Goal: Task Accomplishment & Management: Manage account settings

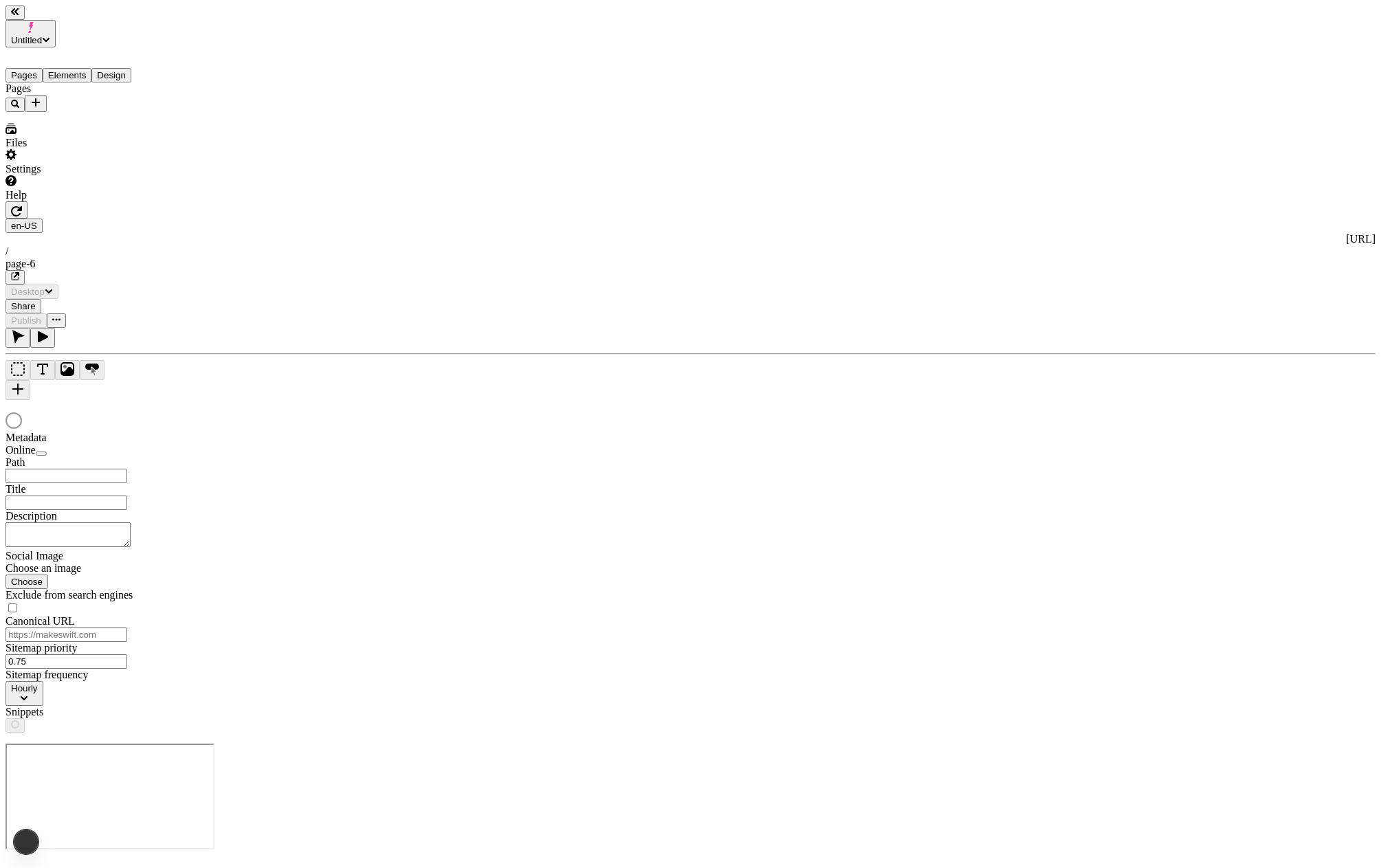
type input "/page-6"
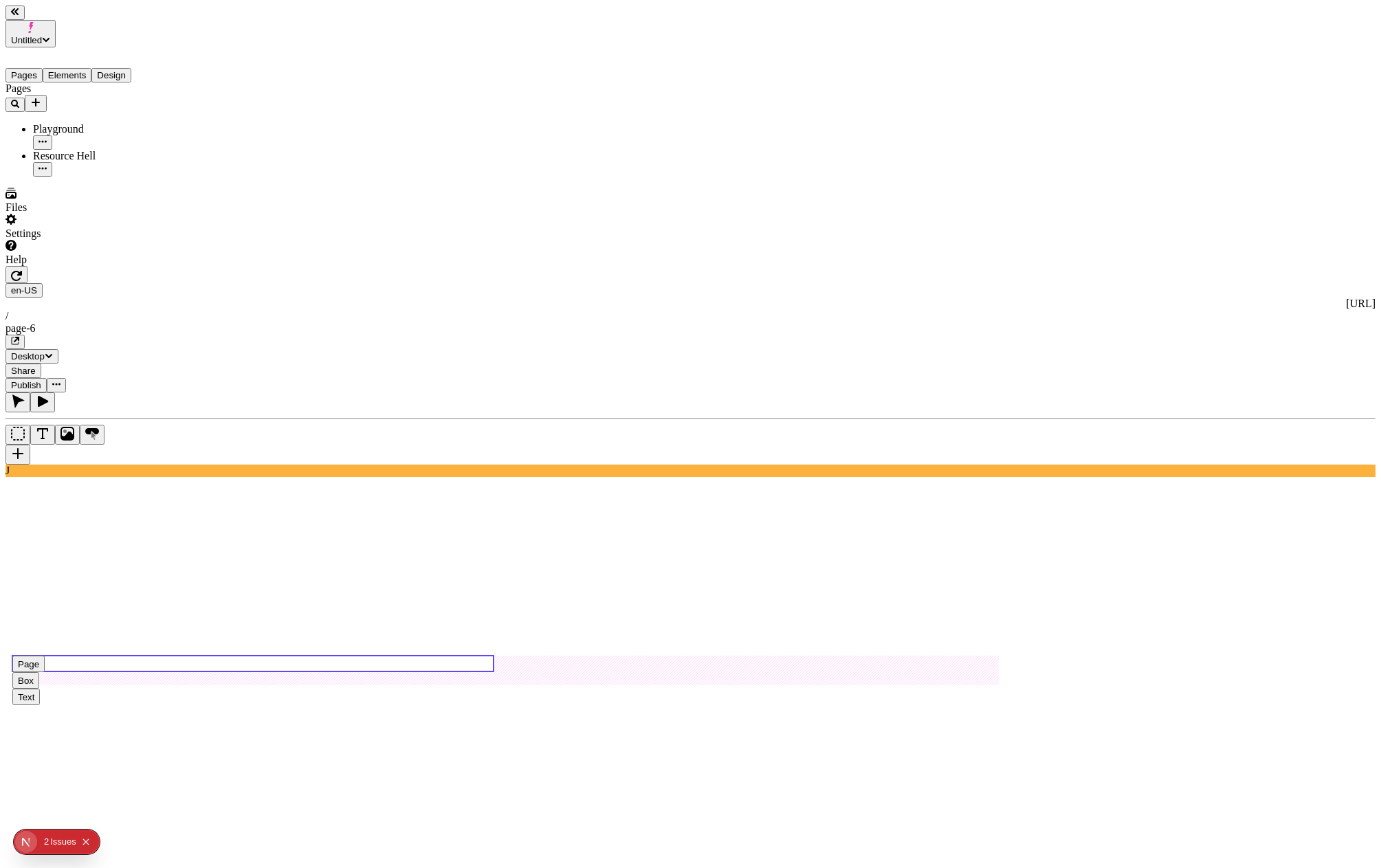
click at [277, 656] on use at bounding box center [253, 663] width 482 height 16
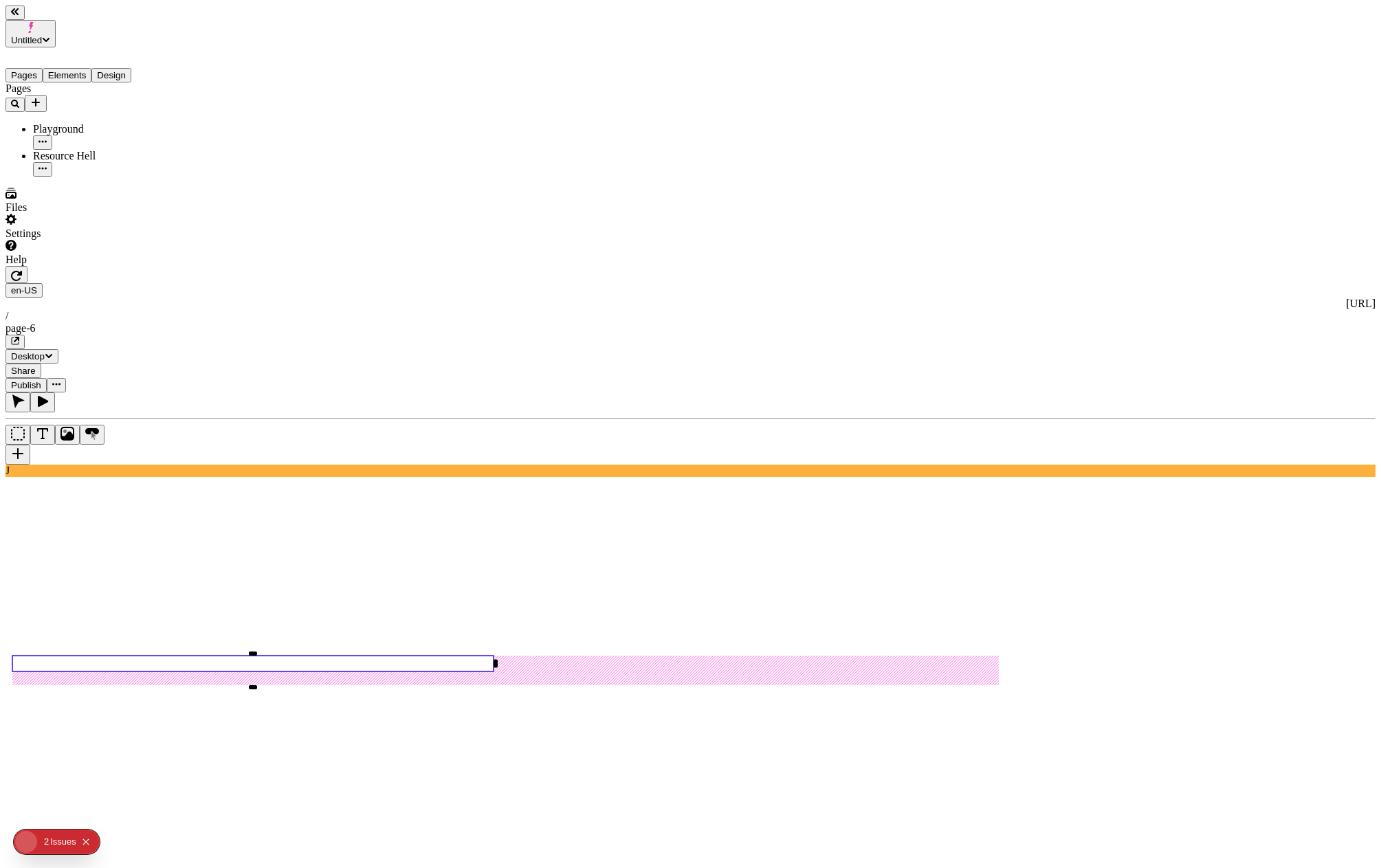
type input "1.5"
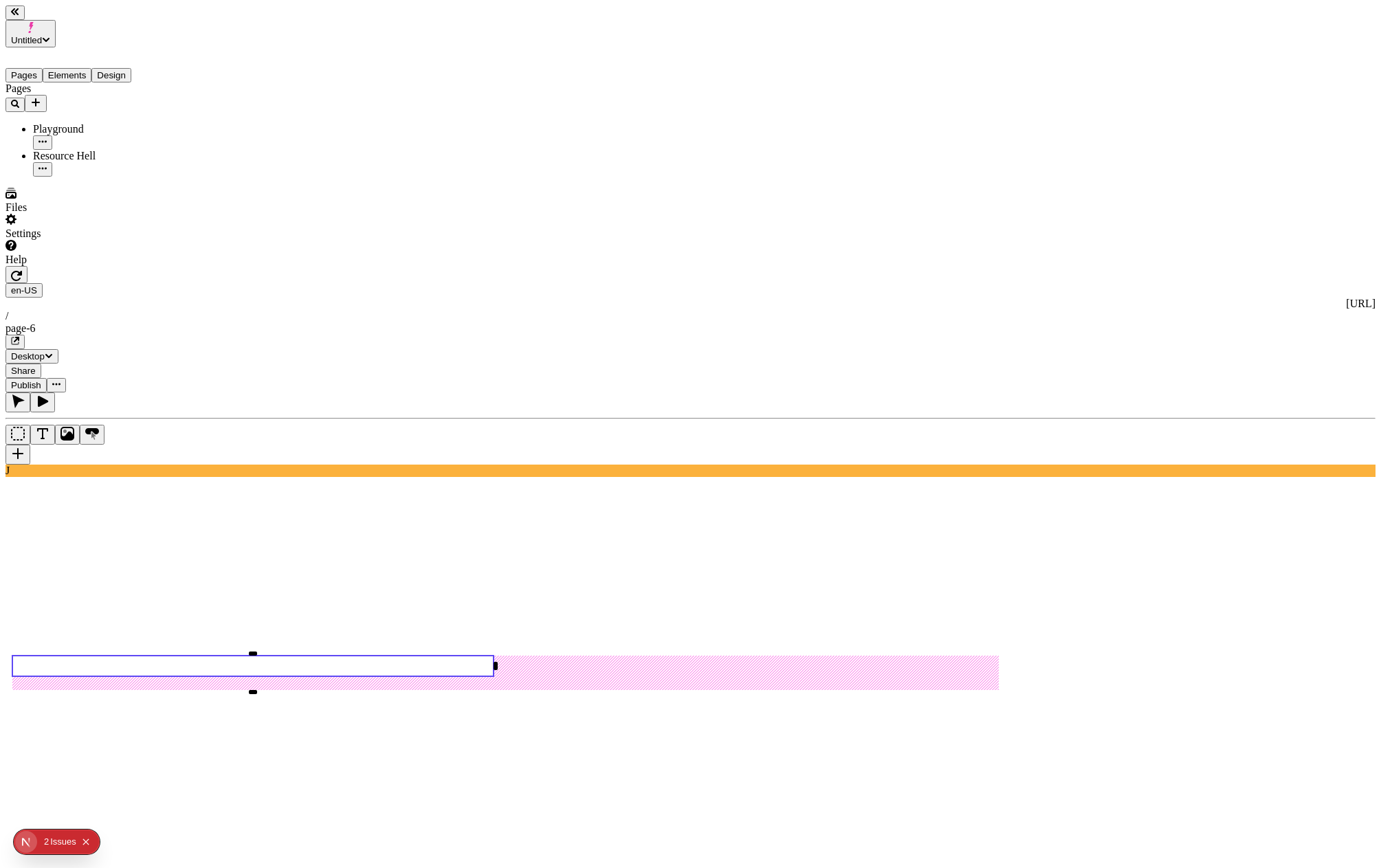
click at [62, 843] on div "Issue s" at bounding box center [63, 841] width 26 height 25
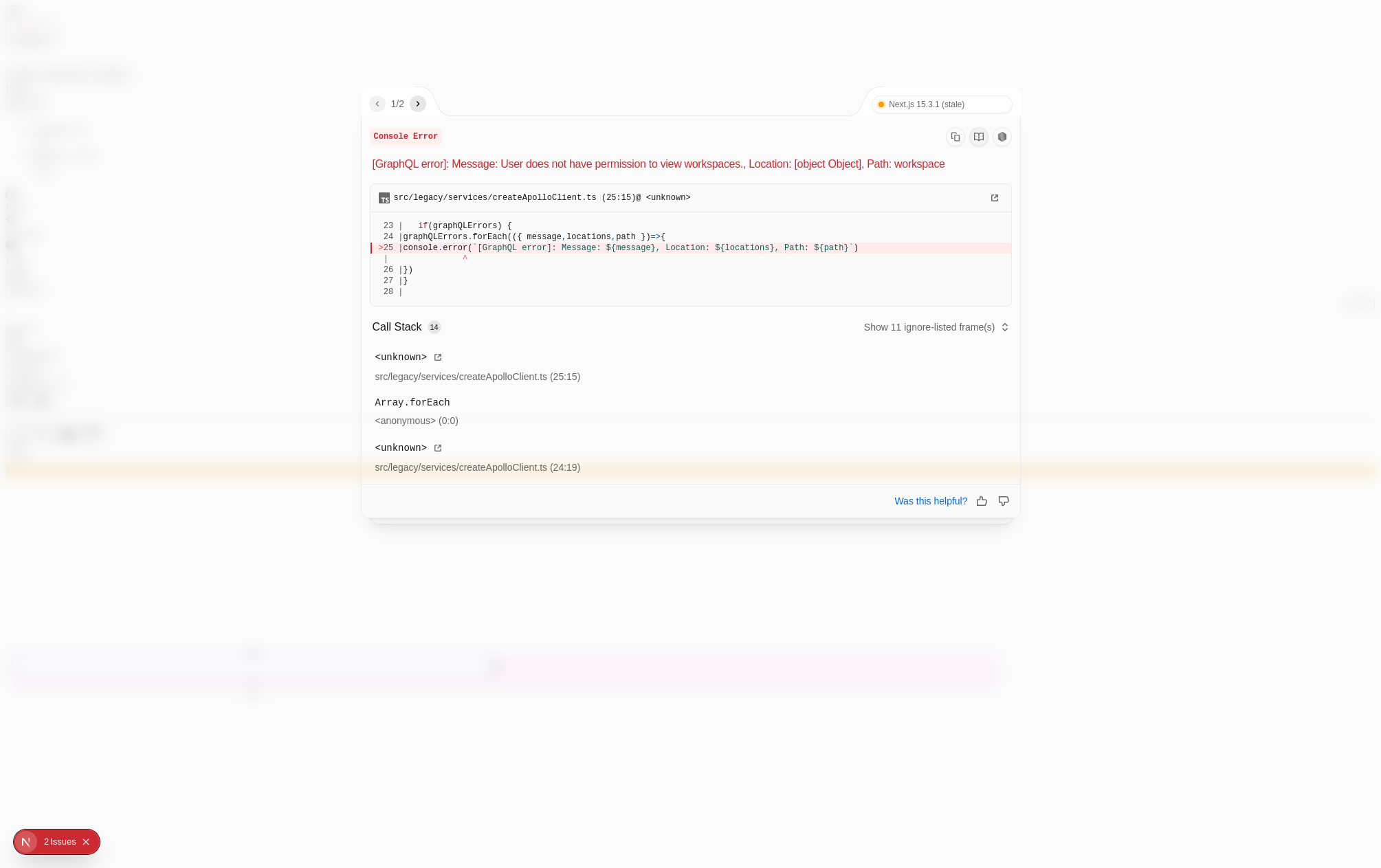
click at [568, 101] on div "1 / 2 Next.js 15.3.1 (stale) Turbopack" at bounding box center [691, 102] width 660 height 29
click at [186, 468] on div at bounding box center [690, 434] width 1381 height 868
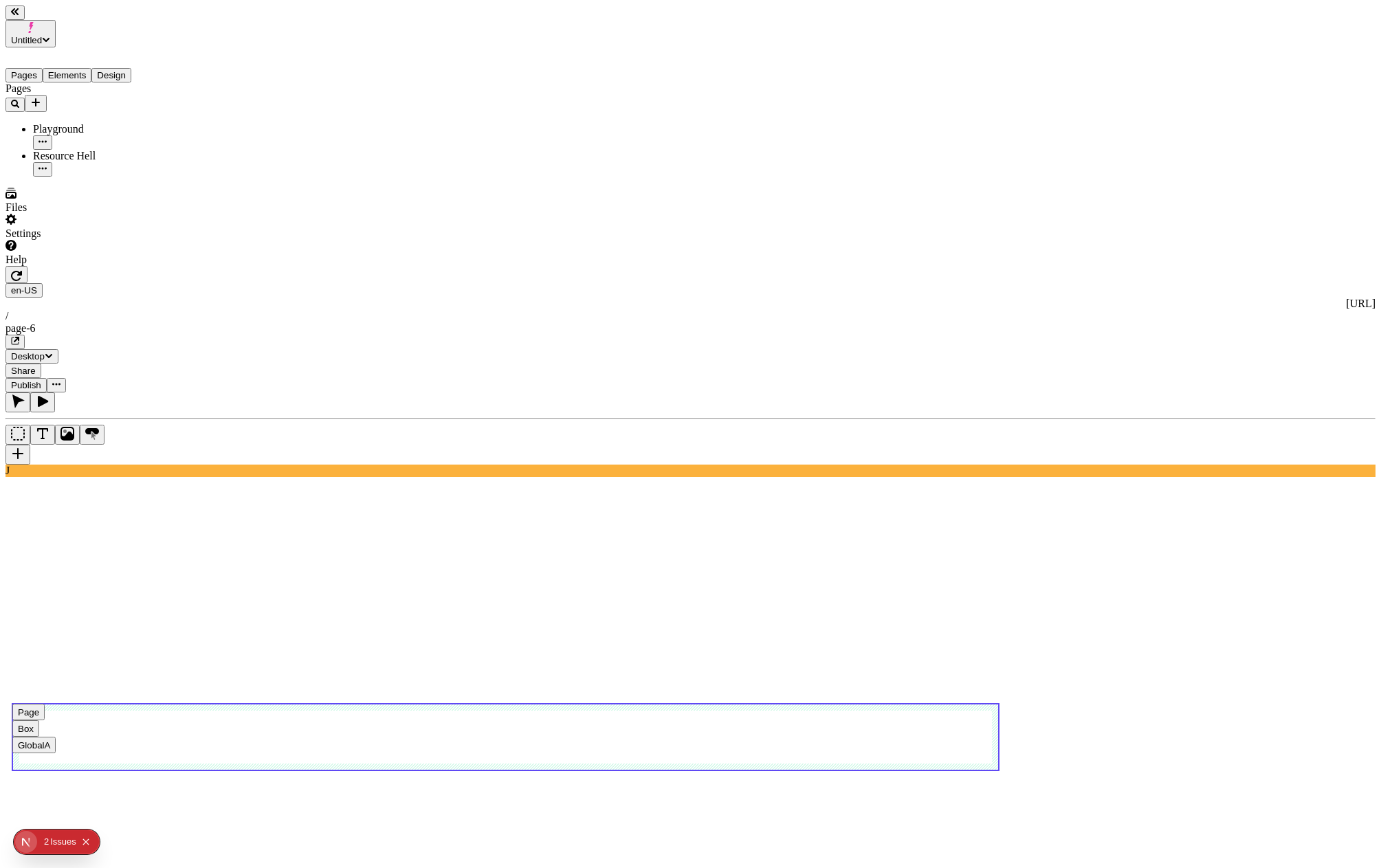
click at [375, 704] on use at bounding box center [506, 737] width 986 height 66
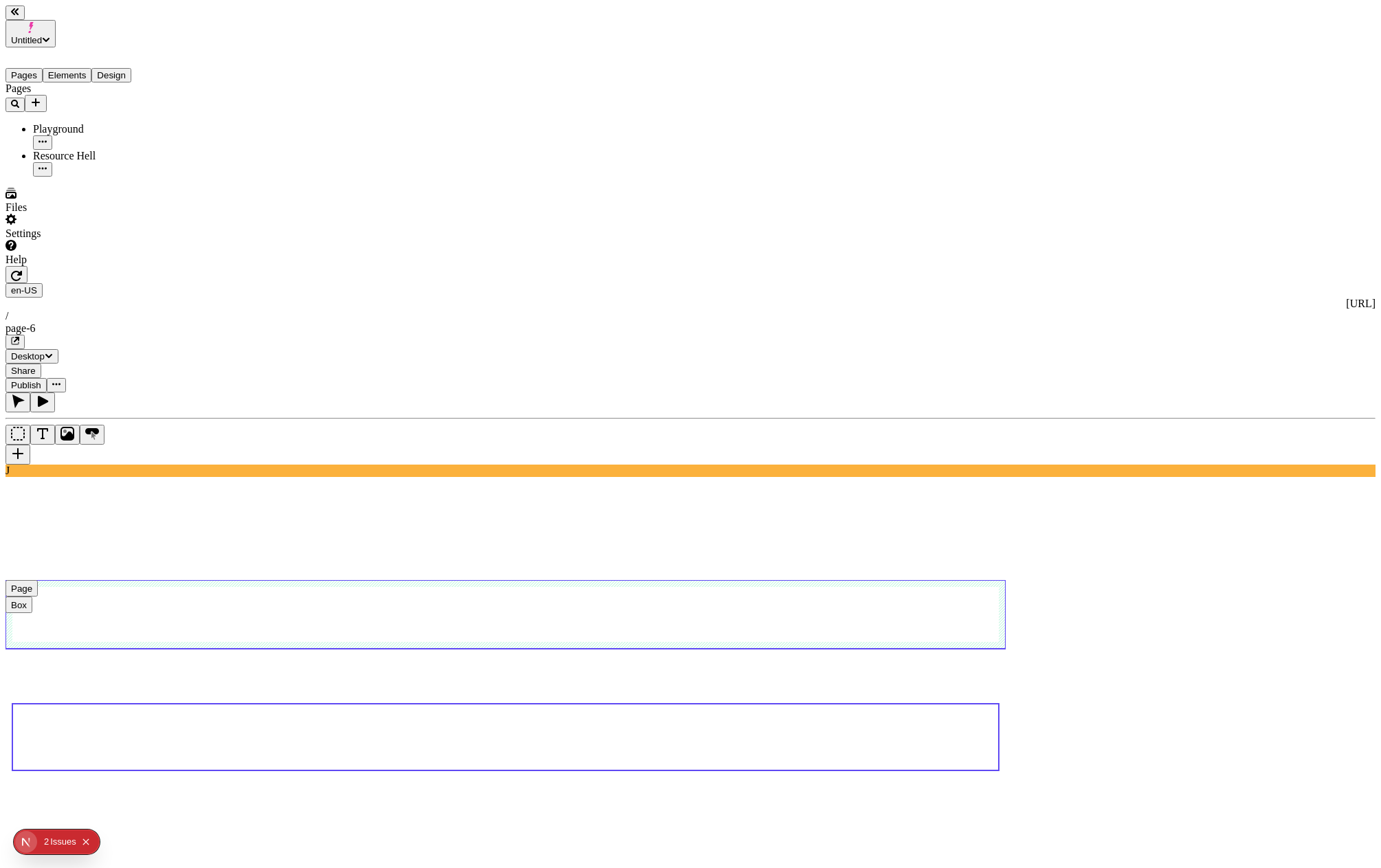
click at [293, 580] on use at bounding box center [506, 614] width 1000 height 68
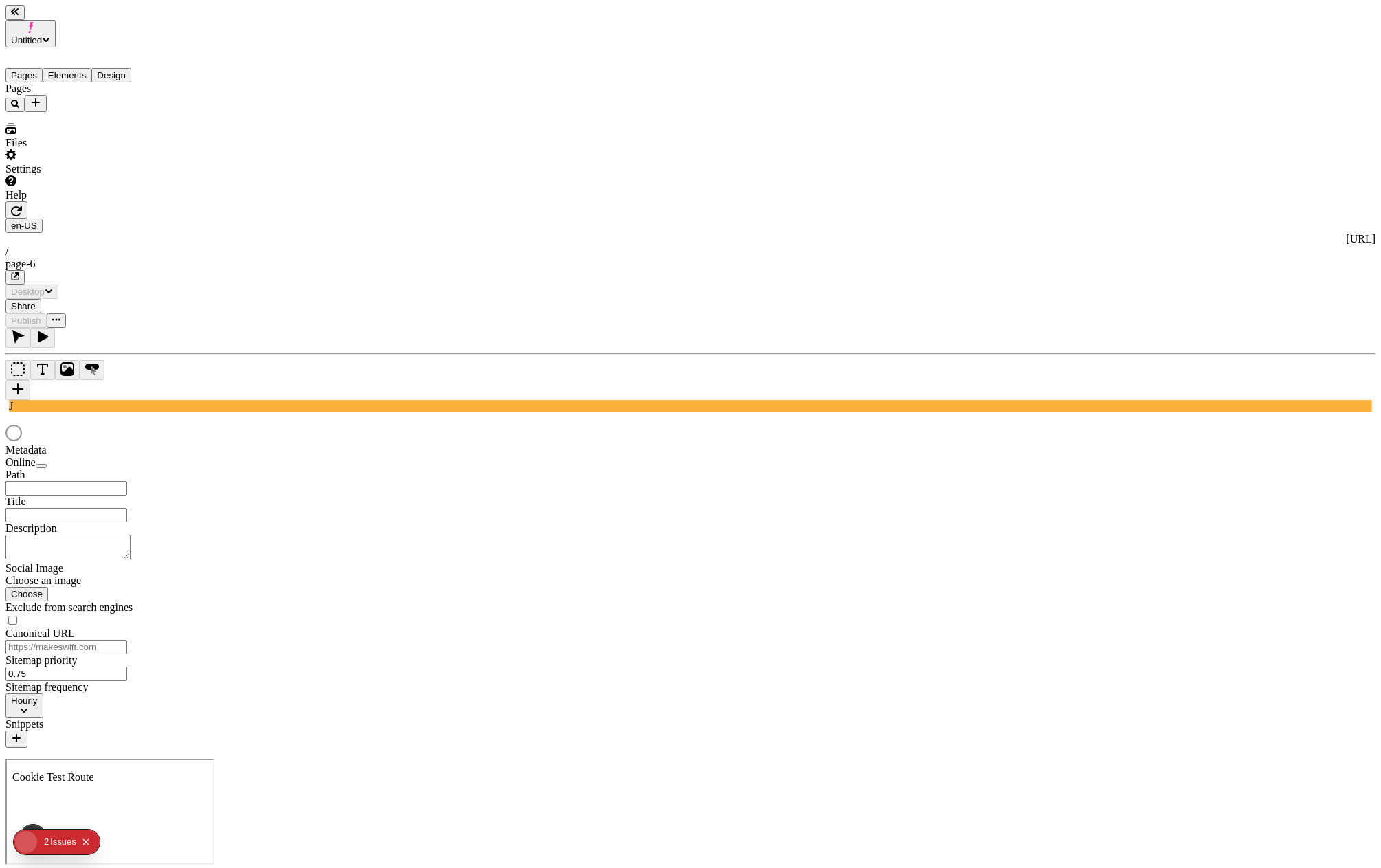
type input "/page-6"
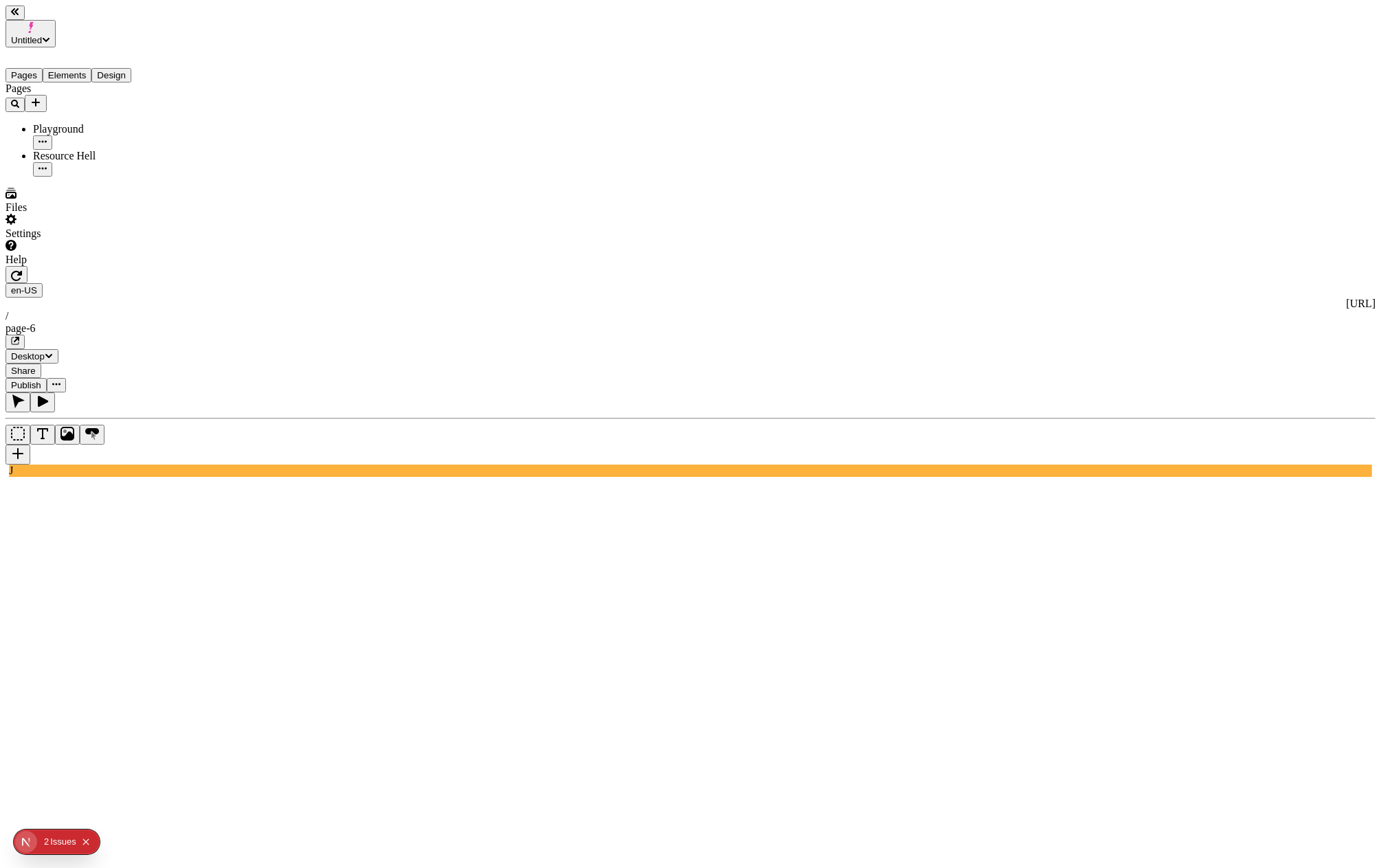
click at [19, 337] on icon "button" at bounding box center [16, 341] width 8 height 8
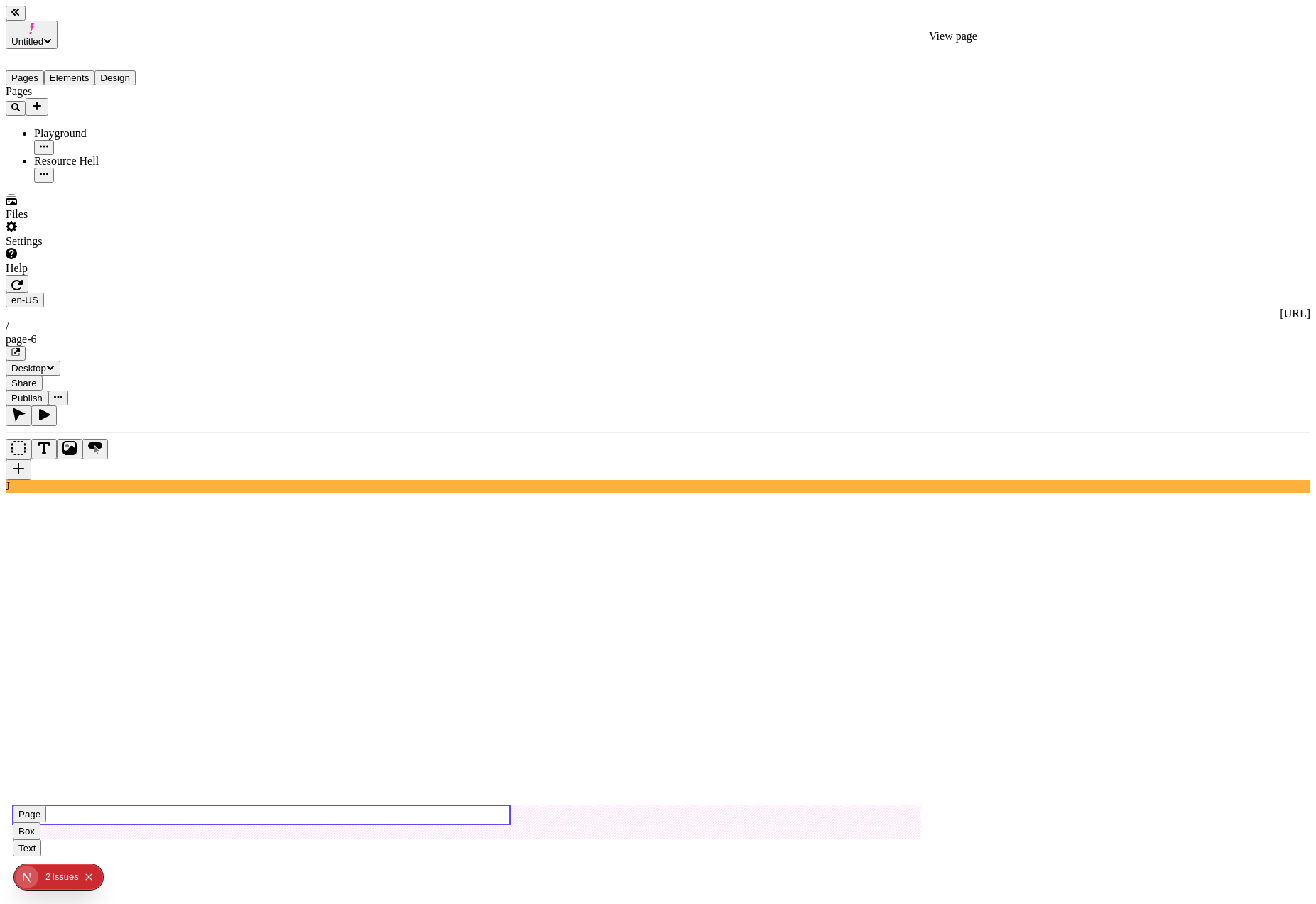
click at [286, 806] on use at bounding box center [262, 815] width 498 height 19
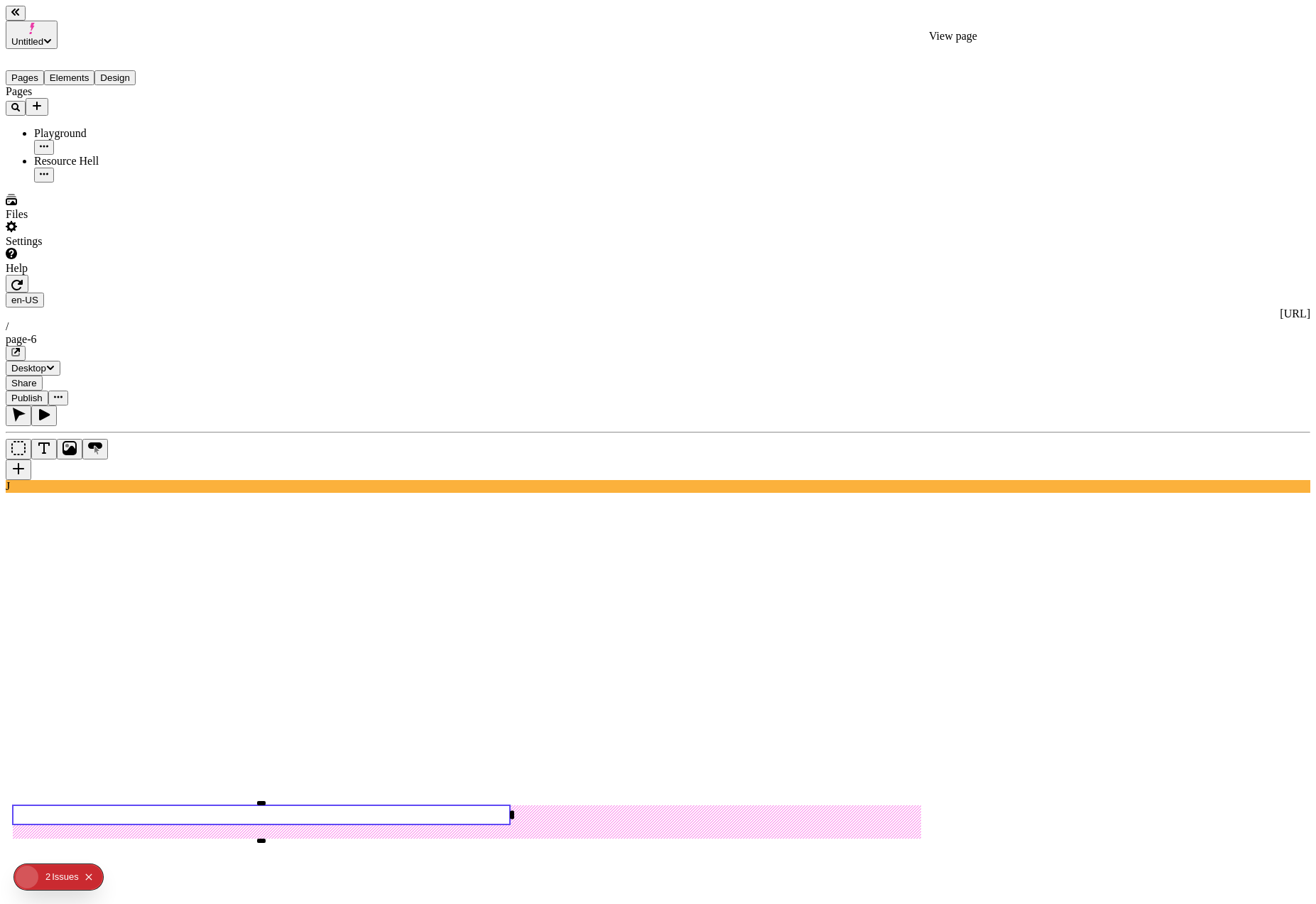
type input "45"
click at [42, 393] on span "Publish" at bounding box center [27, 398] width 31 height 11
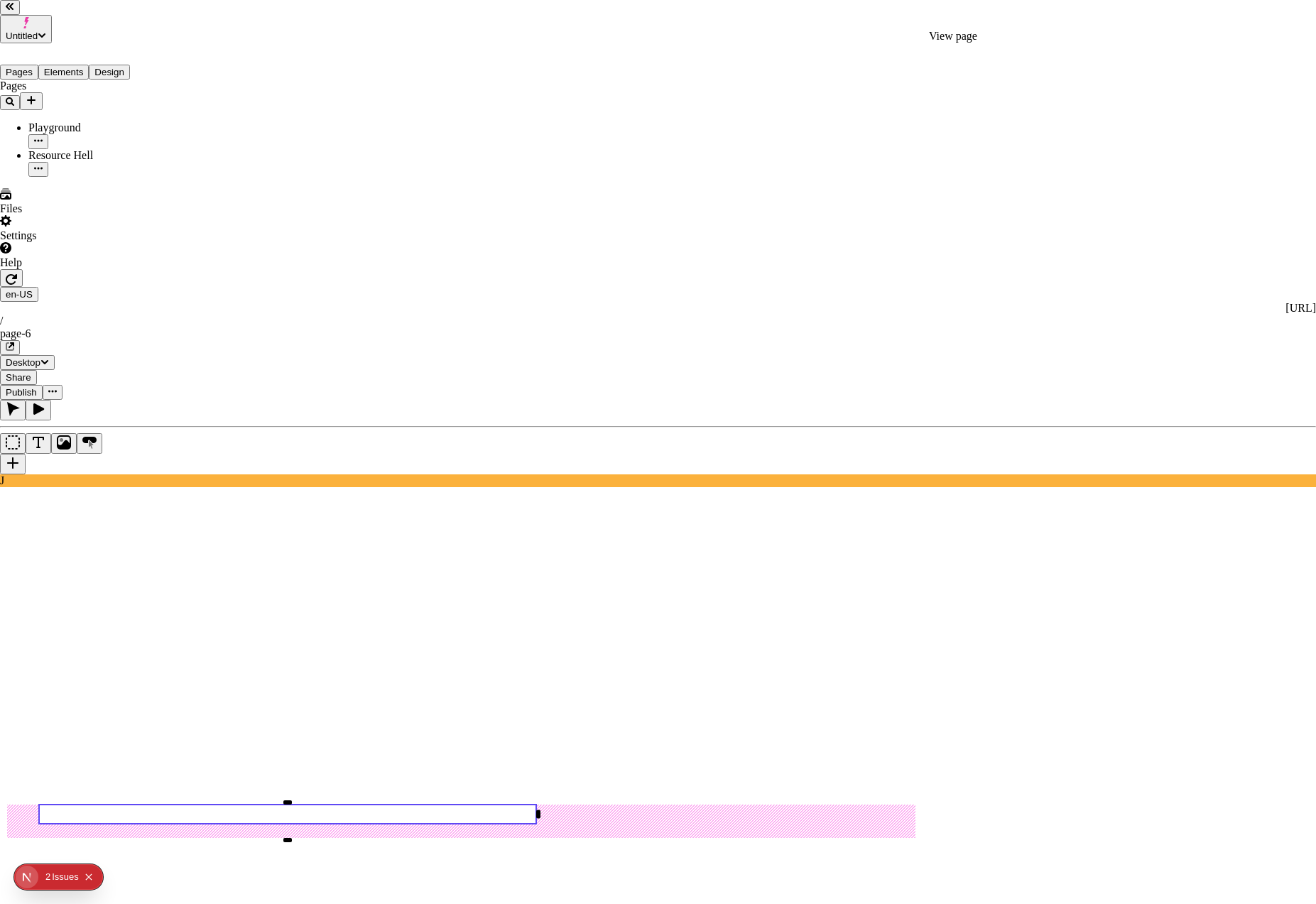
checkbox input "true"
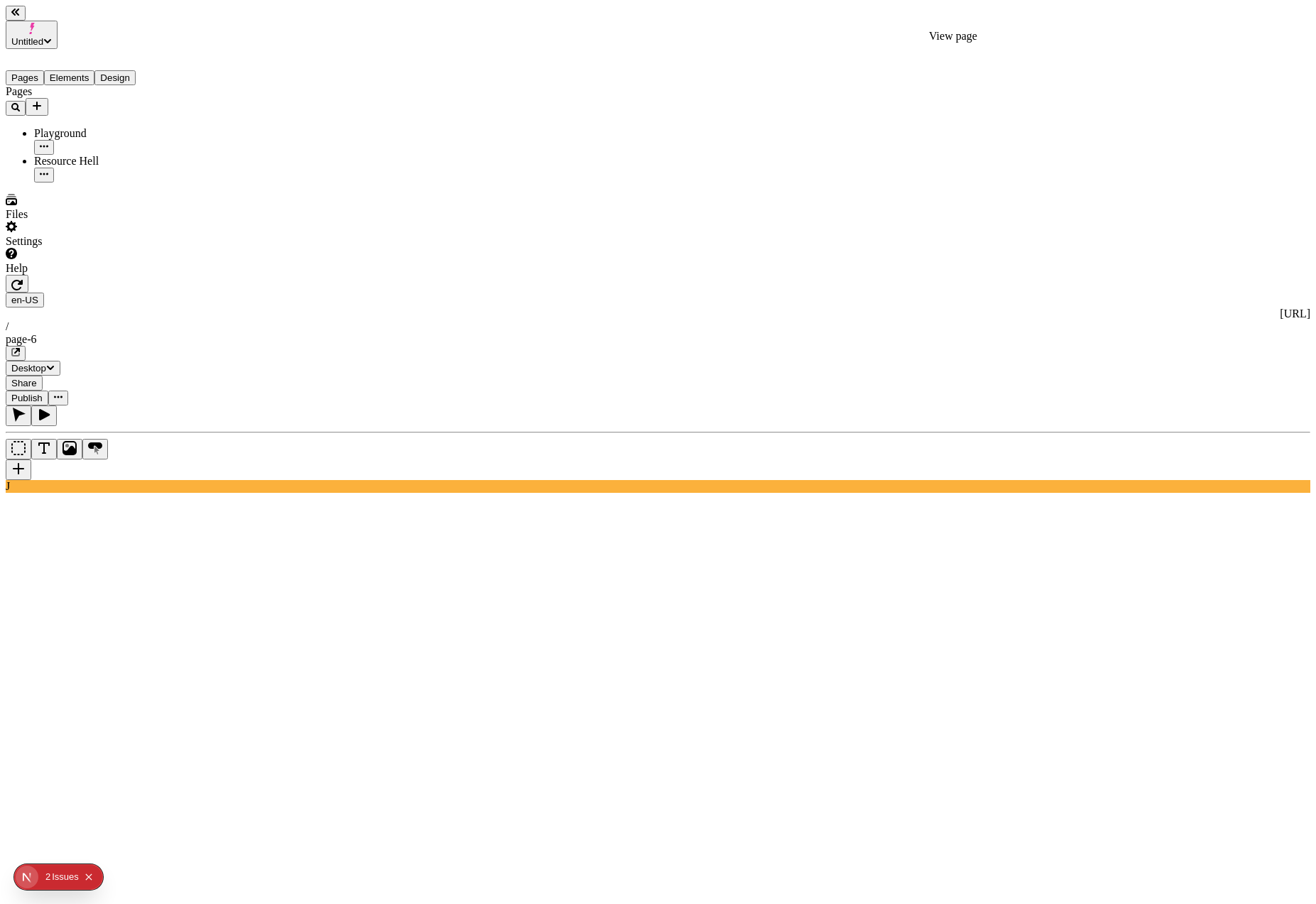
click at [48, 391] on button "Publish" at bounding box center [27, 398] width 42 height 15
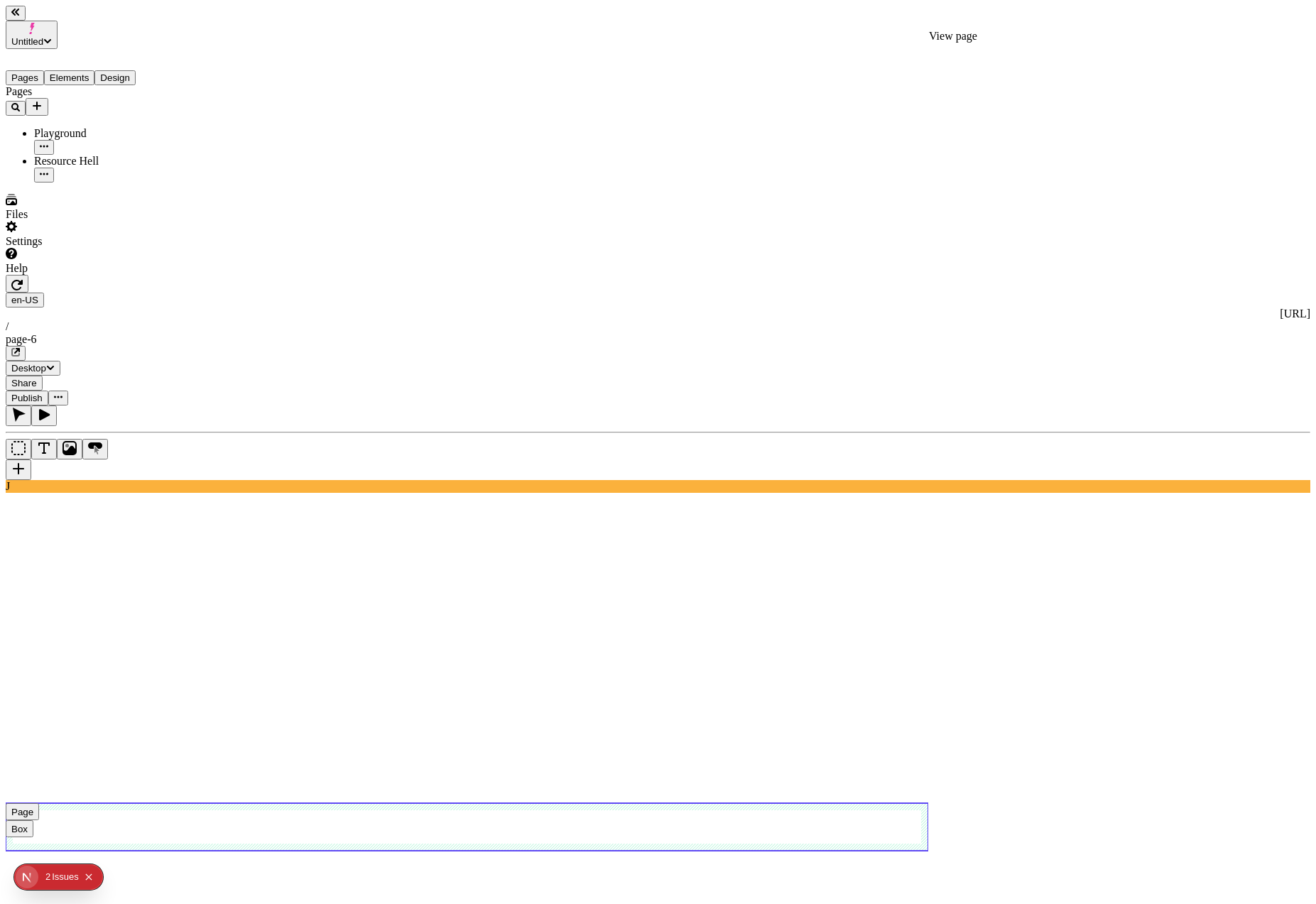
click at [347, 803] on use at bounding box center [467, 827] width 923 height 47
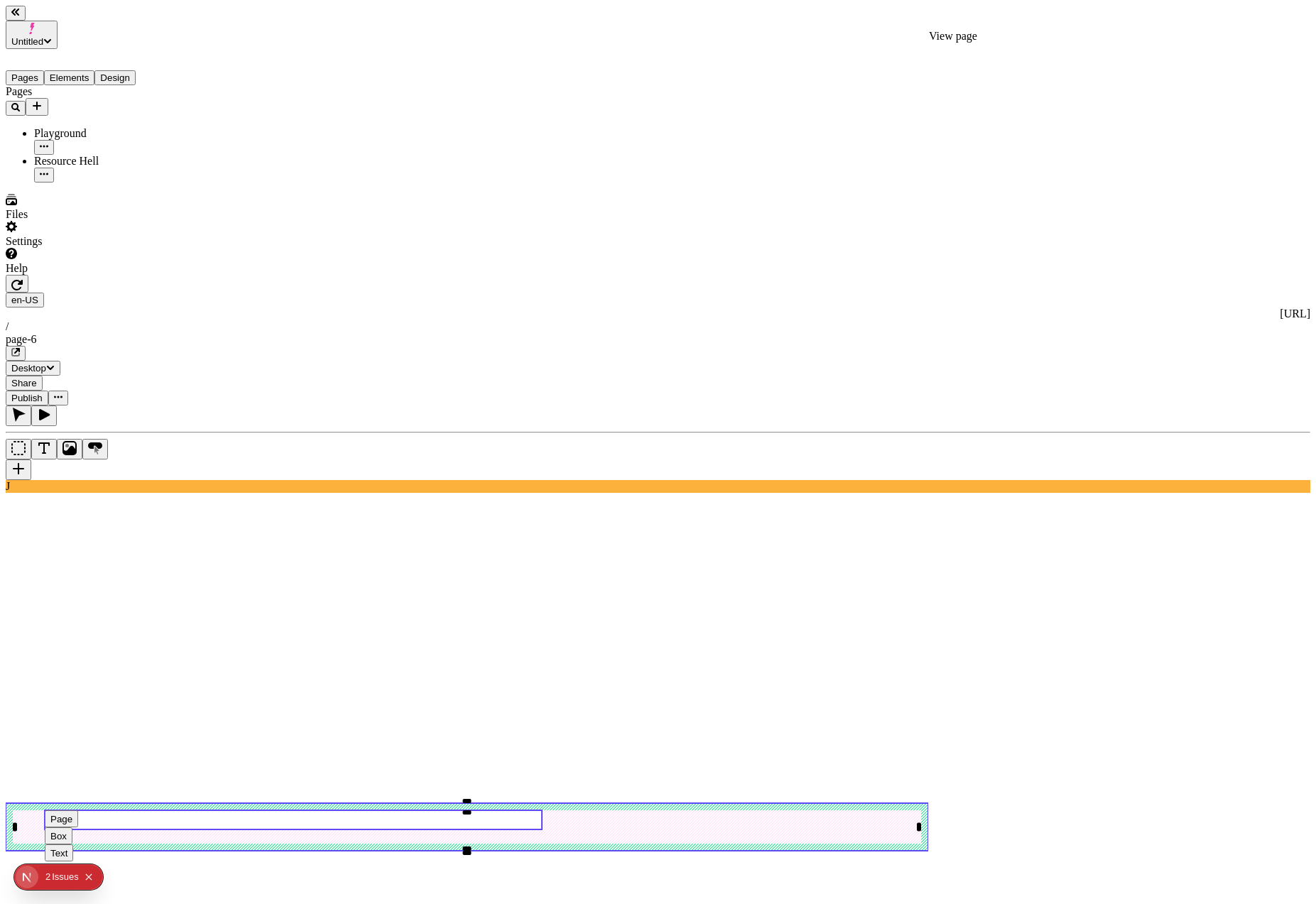
click at [330, 811] on use at bounding box center [293, 820] width 498 height 19
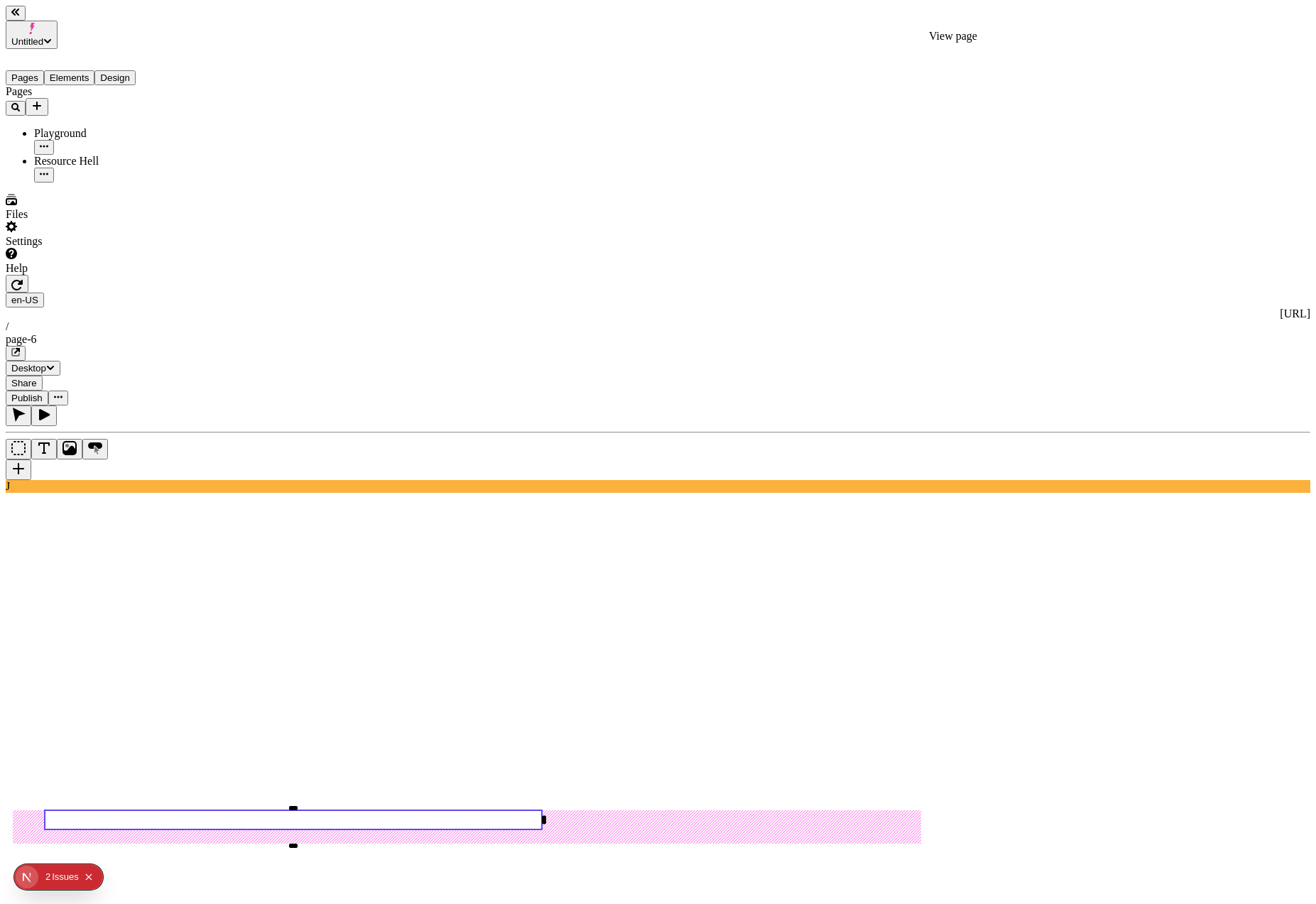
type input "0"
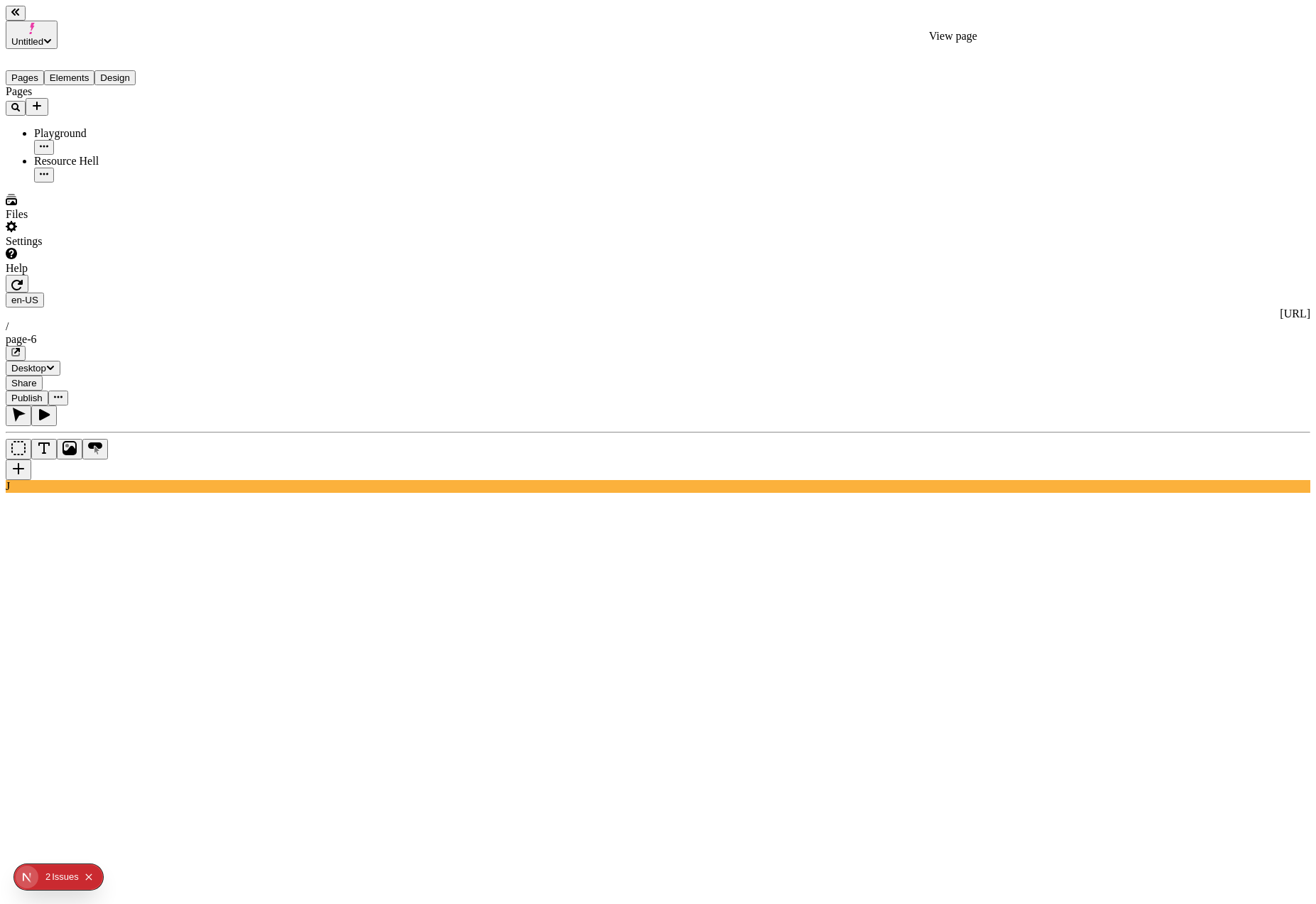
click at [42, 393] on span "Publish" at bounding box center [27, 398] width 31 height 11
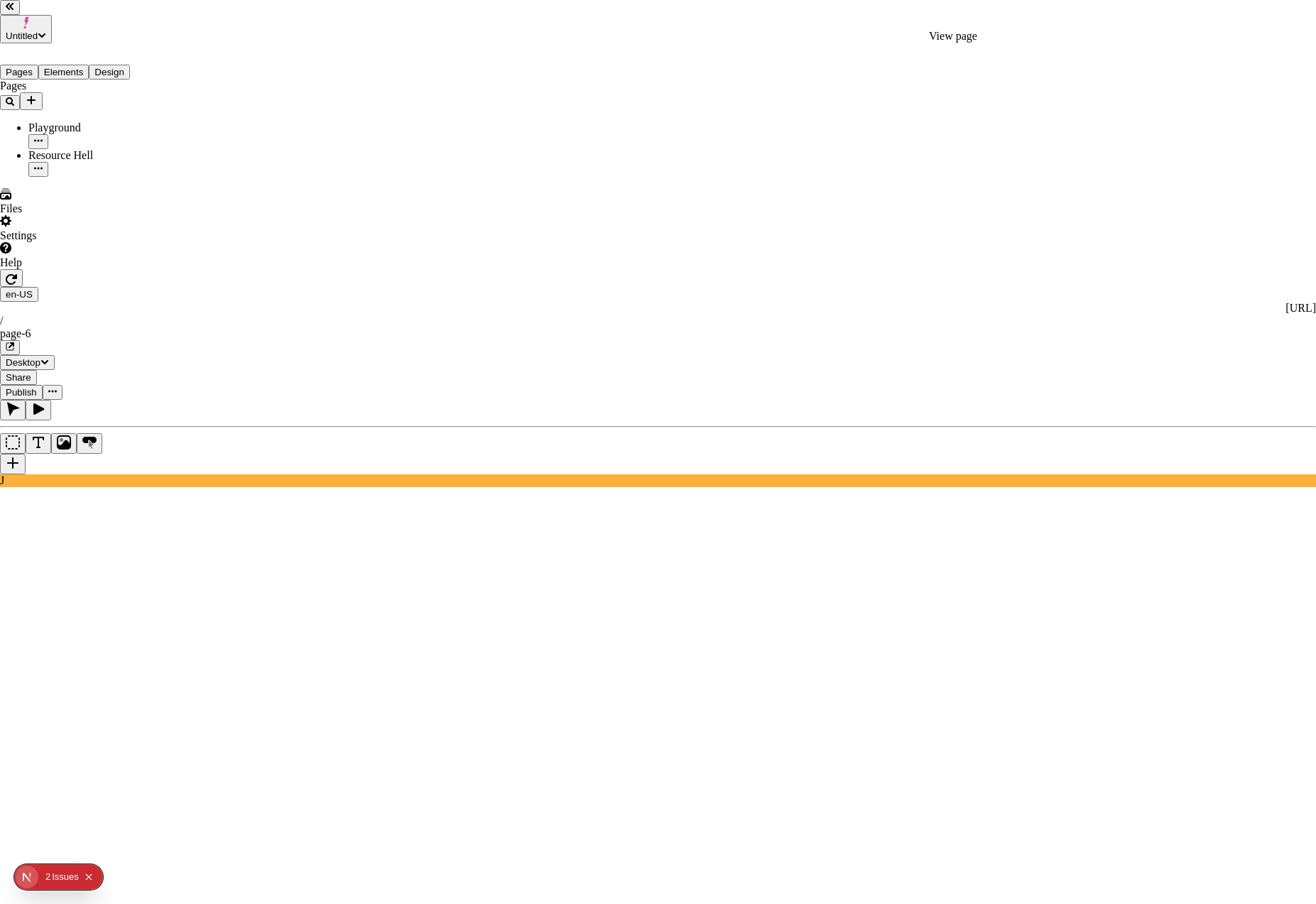
checkbox input "true"
